Goal: Task Accomplishment & Management: Complete application form

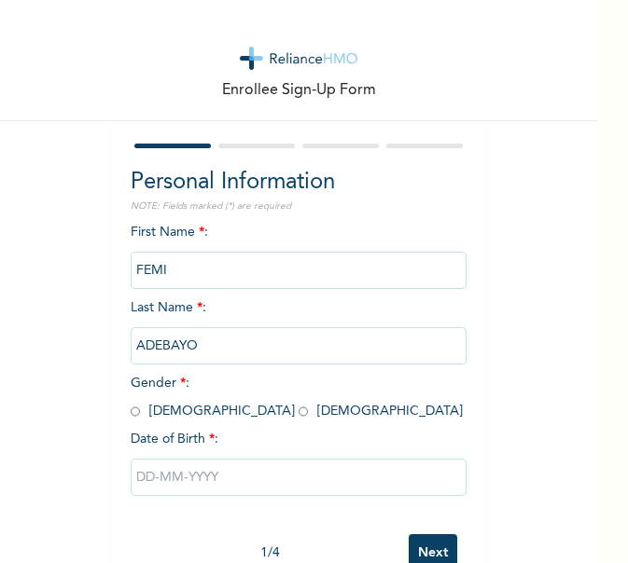
click at [131, 409] on input "radio" at bounding box center [135, 412] width 9 height 18
radio input "true"
click at [302, 489] on input "text" at bounding box center [299, 477] width 336 height 37
select select "7"
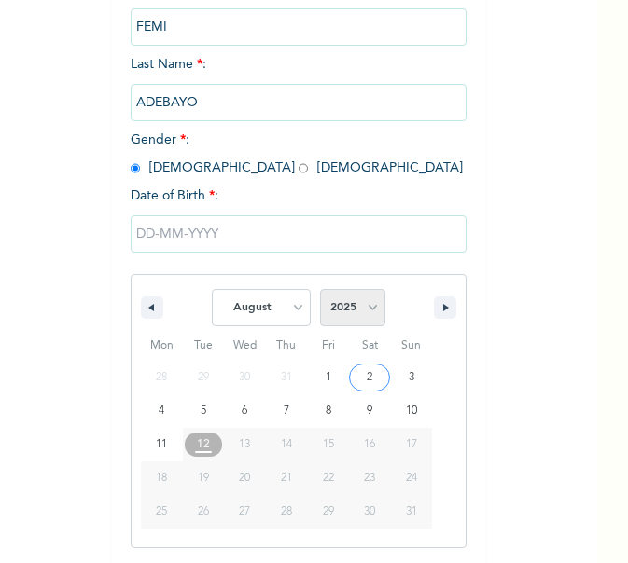
click at [351, 299] on select "2025 2024 2023 2022 2021 2020 2019 2018 2017 2016 2015 2014 2013 2012 2011 2010…" at bounding box center [352, 307] width 65 height 37
select select "1972"
click at [320, 290] on select "2025 2024 2023 2022 2021 2020 2019 2018 2017 2016 2015 2014 2013 2012 2011 2010…" at bounding box center [352, 307] width 65 height 37
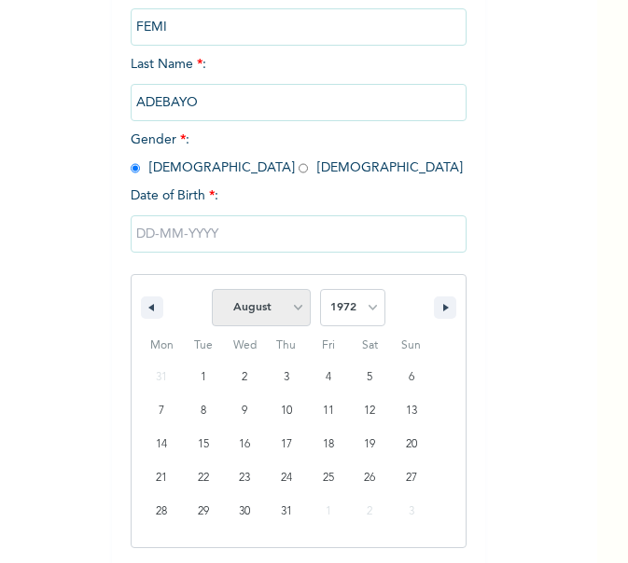
click at [294, 317] on select "January February March April May June July August September October November De…" at bounding box center [261, 307] width 99 height 37
select select "2"
click at [212, 290] on select "January February March April May June July August September October November De…" at bounding box center [261, 307] width 99 height 37
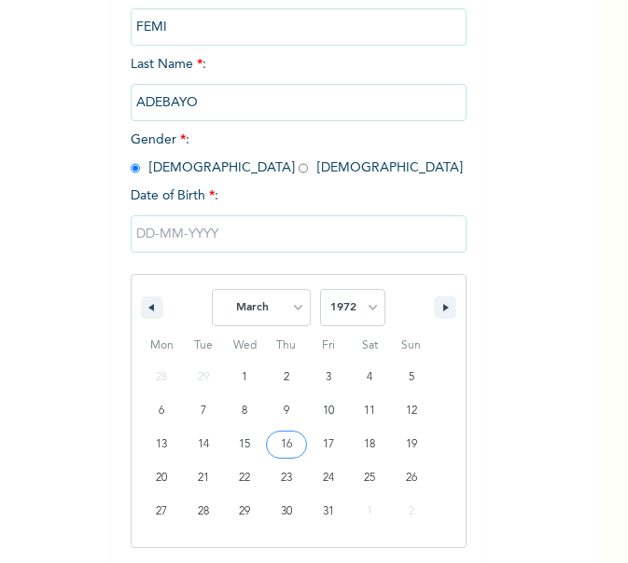
type input "[DATE]"
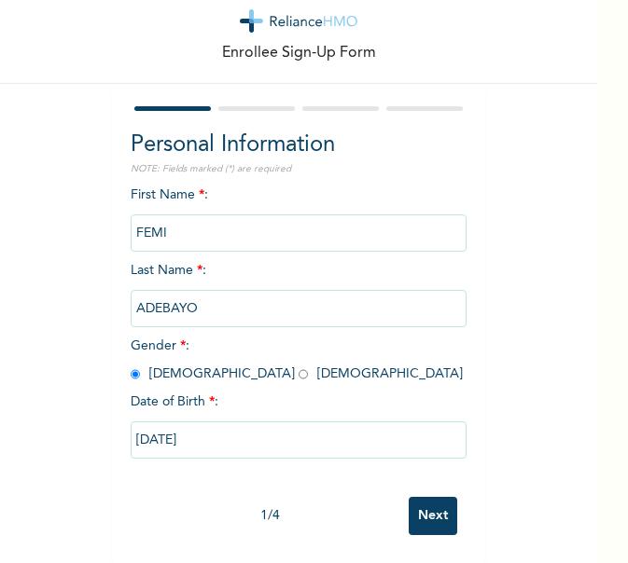
scroll to position [51, 0]
click at [427, 499] on input "Next" at bounding box center [433, 516] width 49 height 38
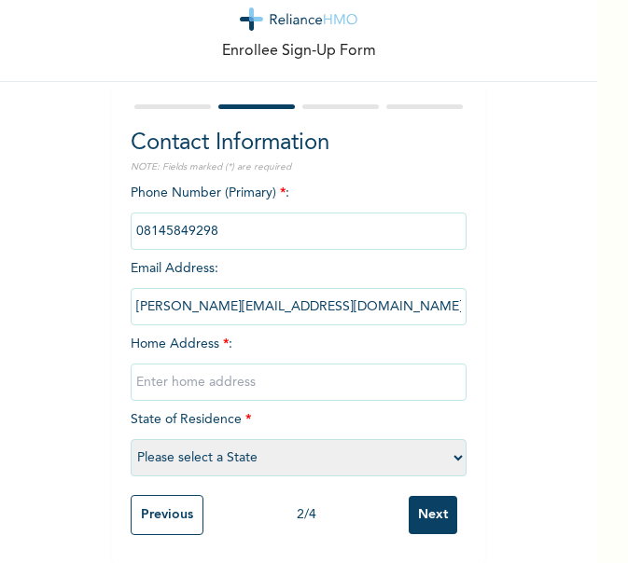
click at [255, 373] on input "text" at bounding box center [299, 382] width 336 height 37
type input "7, Adedokun Mushin"
select select "25"
click at [419, 511] on input "Next" at bounding box center [433, 515] width 49 height 38
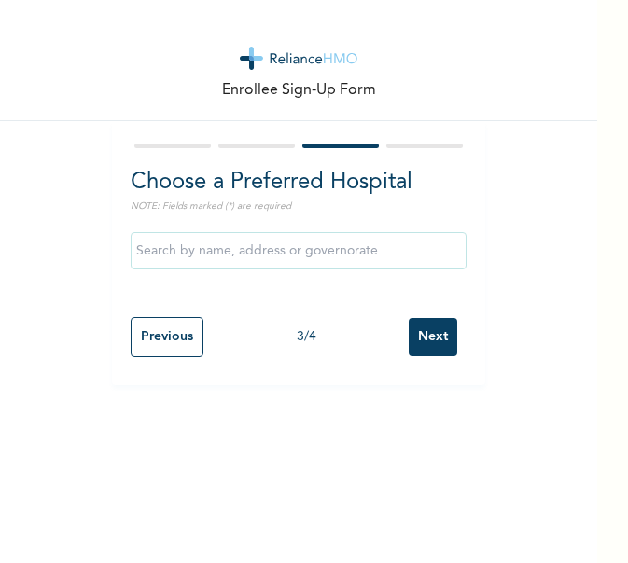
click at [298, 250] on input "text" at bounding box center [299, 250] width 336 height 37
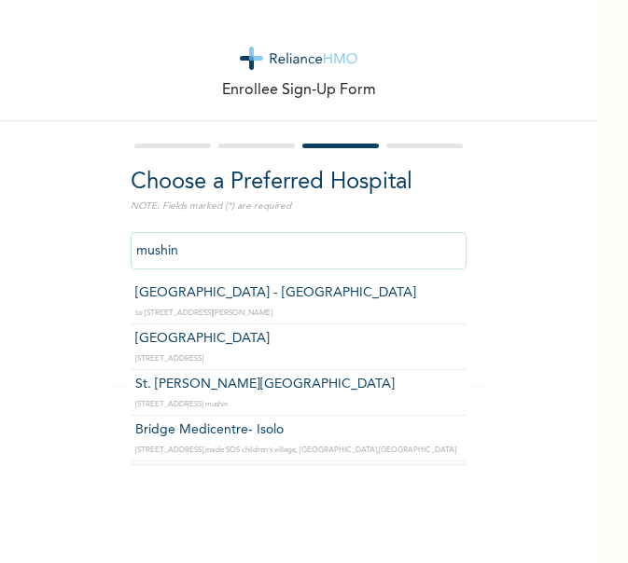
type input "[GEOGRAPHIC_DATA] - [GEOGRAPHIC_DATA]"
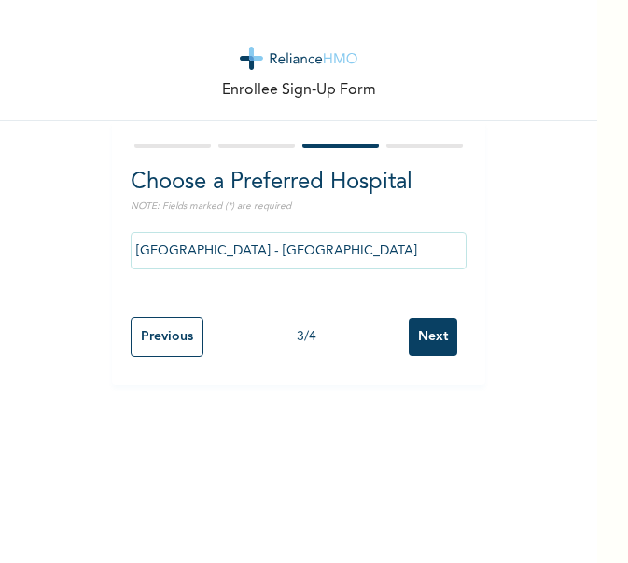
click at [441, 346] on input "Next" at bounding box center [433, 337] width 49 height 38
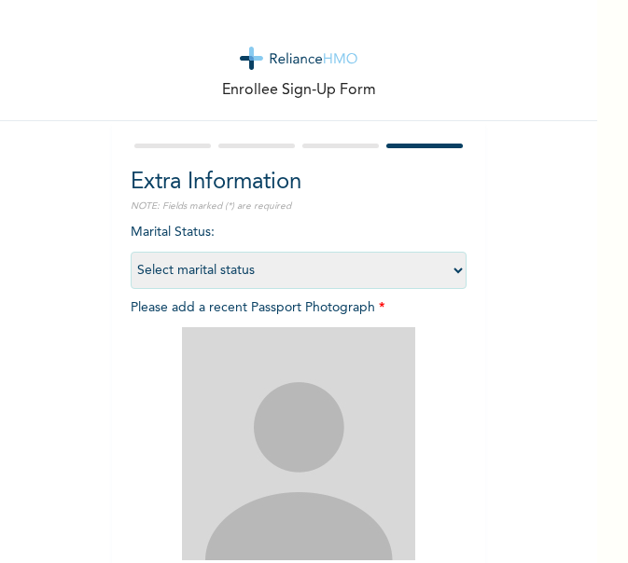
click at [394, 283] on select "Select marital status [DEMOGRAPHIC_DATA] Married [DEMOGRAPHIC_DATA] Widow/[DEMO…" at bounding box center [299, 270] width 336 height 37
select select "2"
click at [131, 252] on select "Select marital status [DEMOGRAPHIC_DATA] Married [DEMOGRAPHIC_DATA] Widow/[DEMO…" at bounding box center [299, 270] width 336 height 37
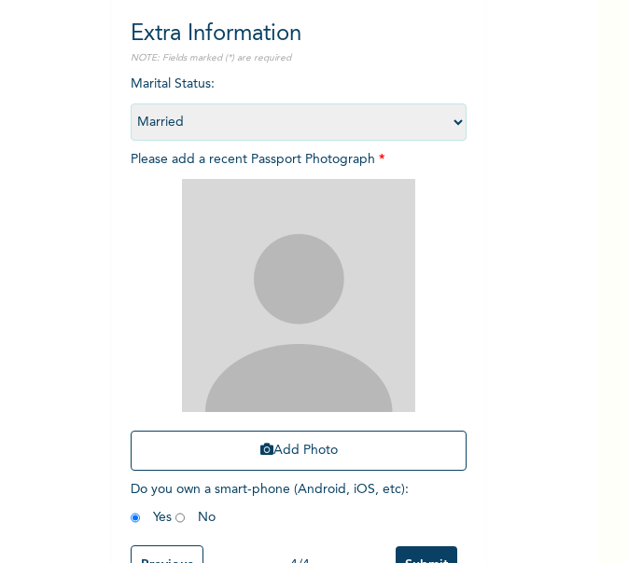
scroll to position [213, 0]
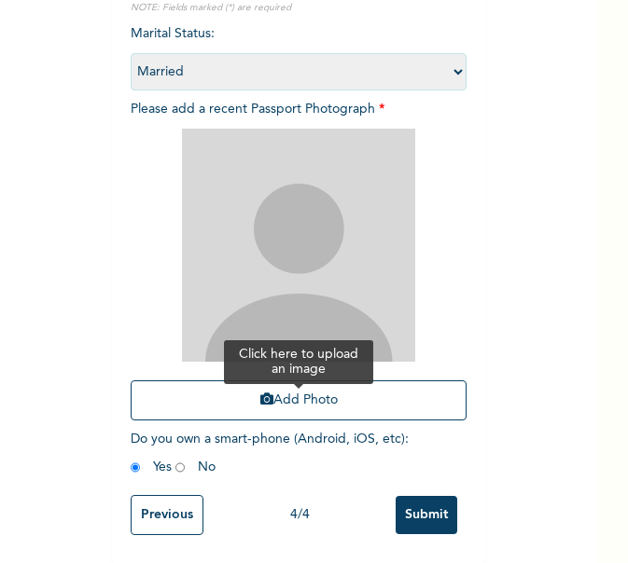
click at [304, 387] on button "Add Photo" at bounding box center [299, 401] width 336 height 40
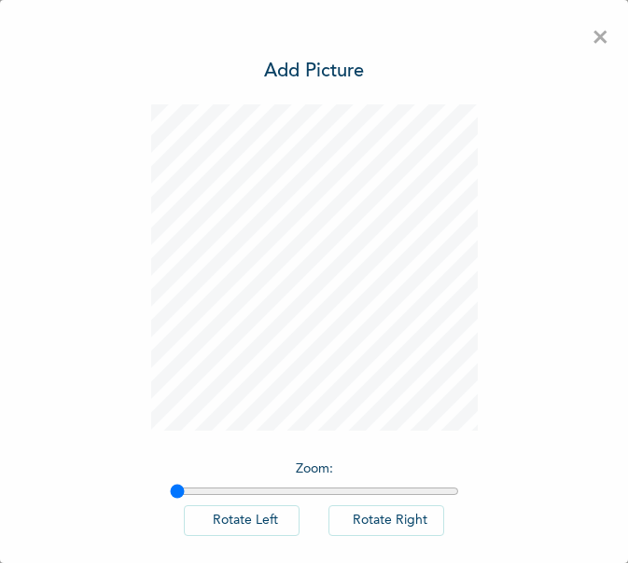
scroll to position [88, 0]
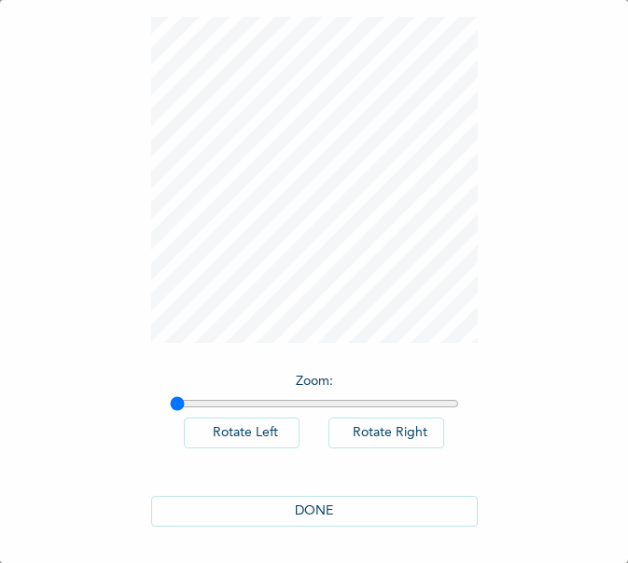
click at [374, 518] on button "DONE" at bounding box center [314, 511] width 326 height 31
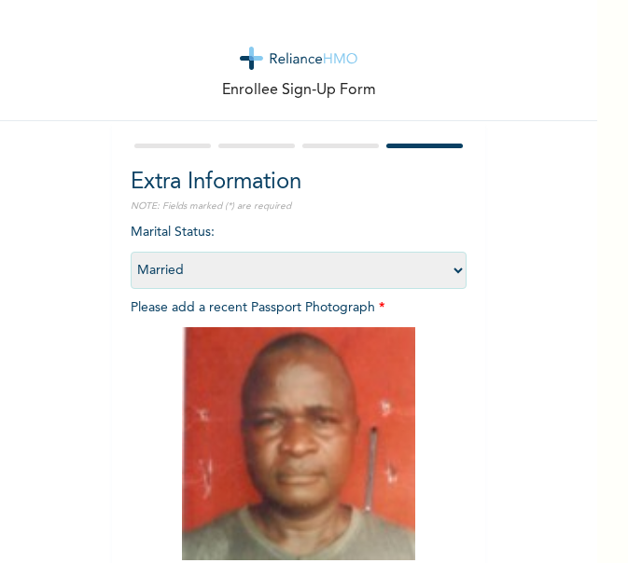
scroll to position [213, 0]
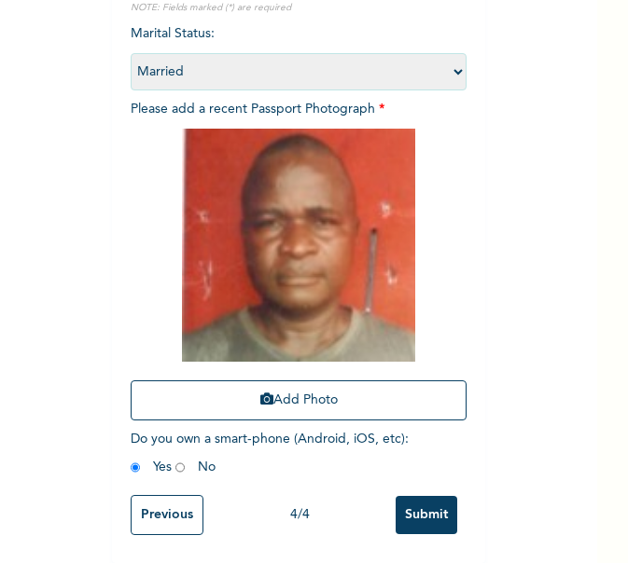
click at [418, 509] on input "Submit" at bounding box center [427, 515] width 62 height 38
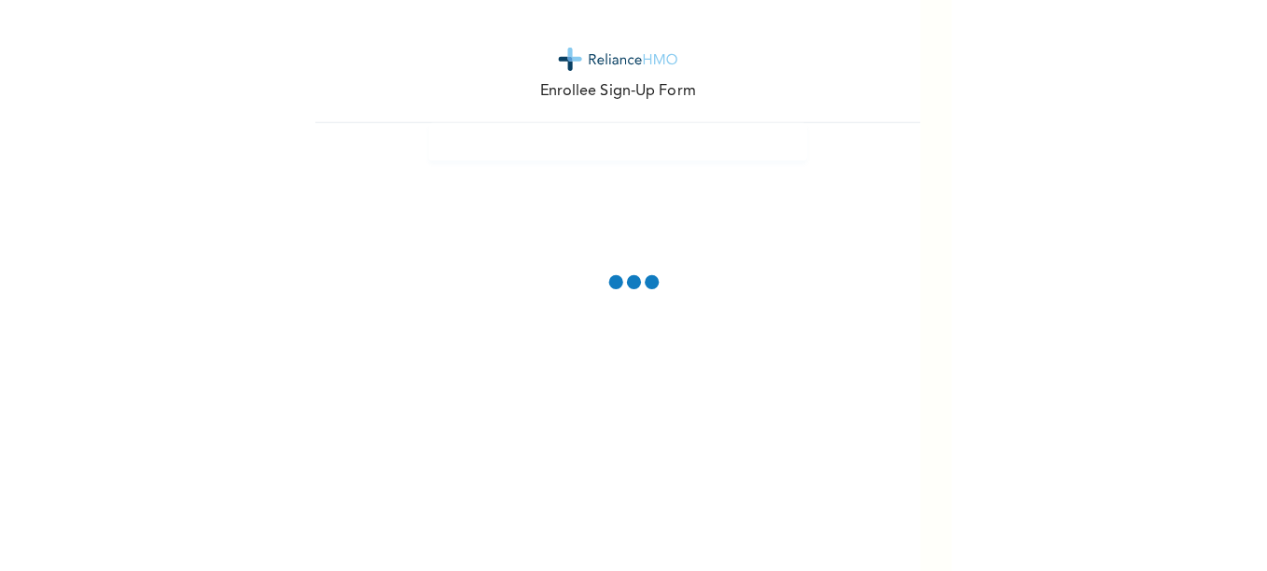
scroll to position [0, 0]
